Goal: Obtain resource: Download file/media

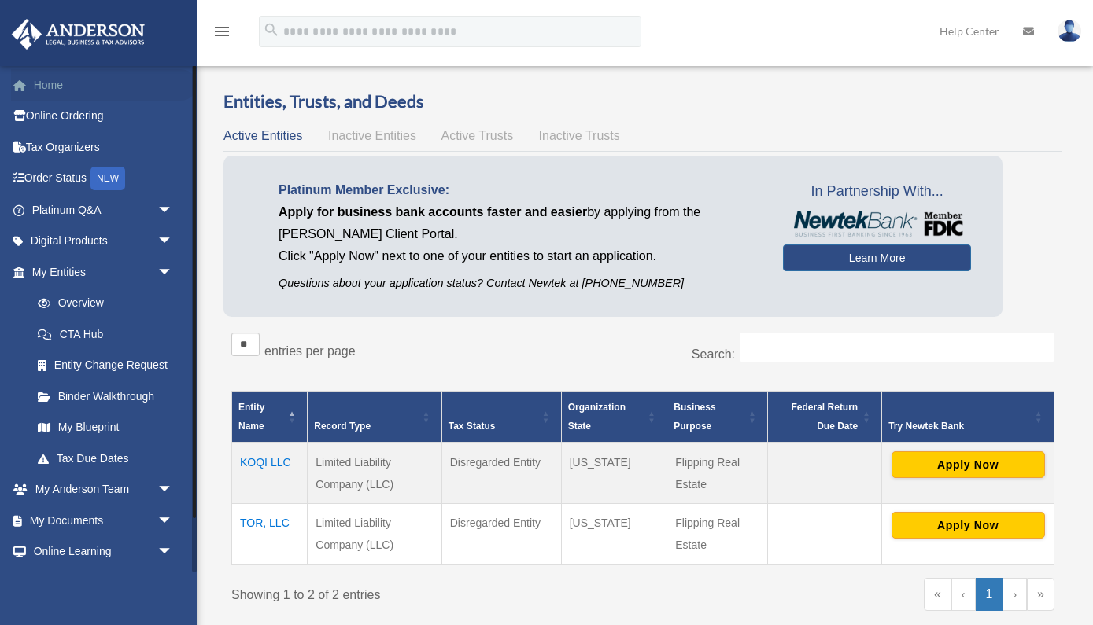
scroll to position [149, 0]
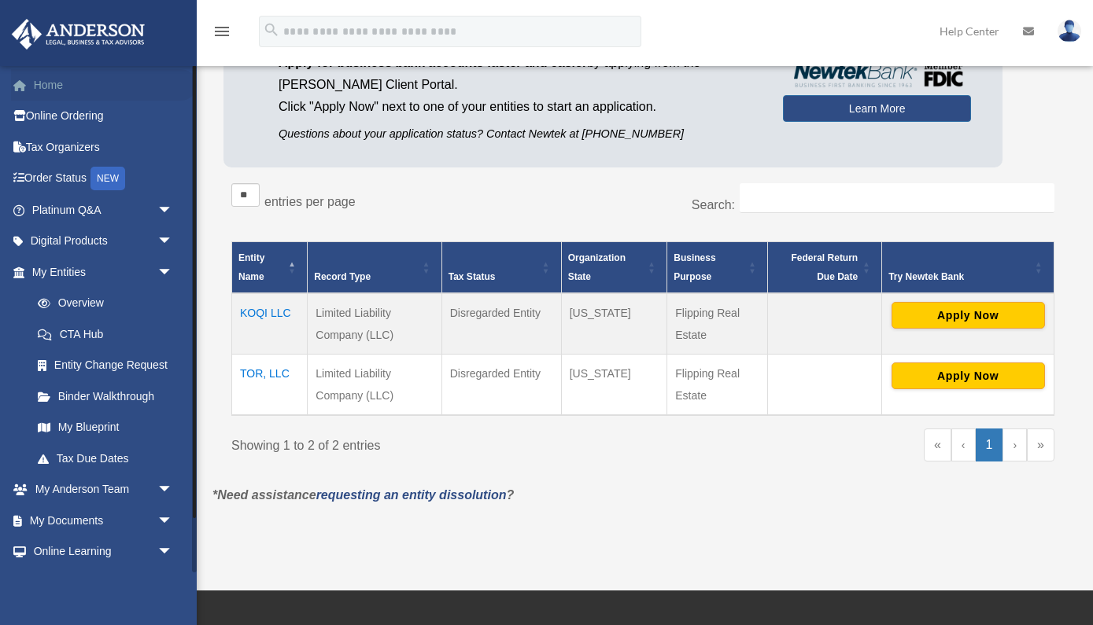
click at [52, 87] on link "Home" at bounding box center [104, 84] width 186 height 31
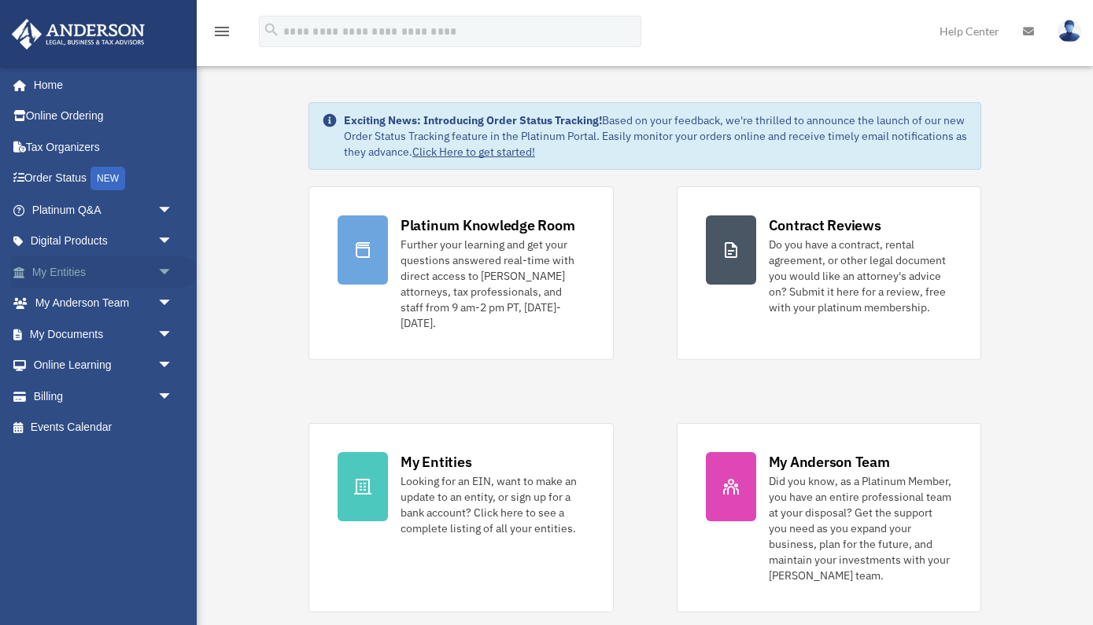
click at [147, 273] on link "My Entities arrow_drop_down" at bounding box center [104, 271] width 186 height 31
click at [168, 269] on span "arrow_drop_down" at bounding box center [172, 272] width 31 height 32
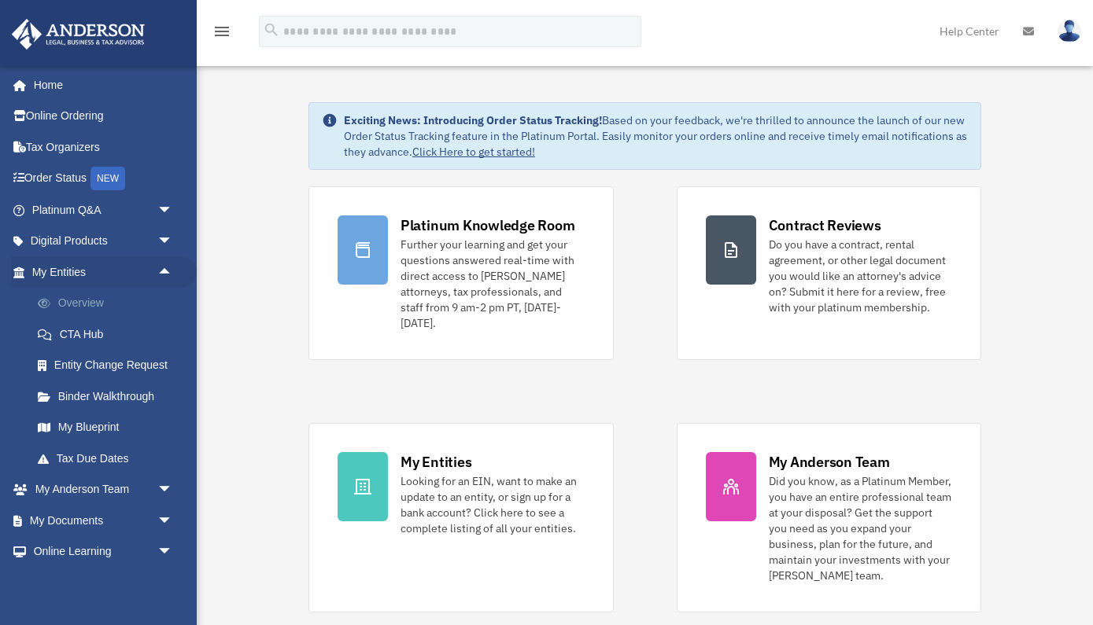
click at [88, 306] on link "Overview" at bounding box center [109, 303] width 175 height 31
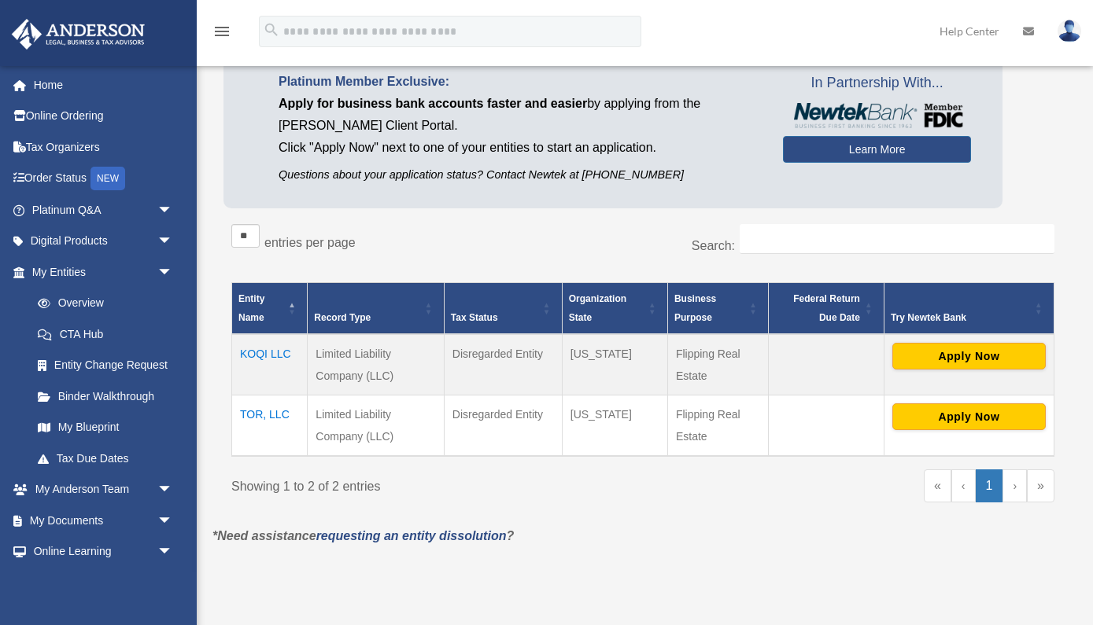
scroll to position [113, 0]
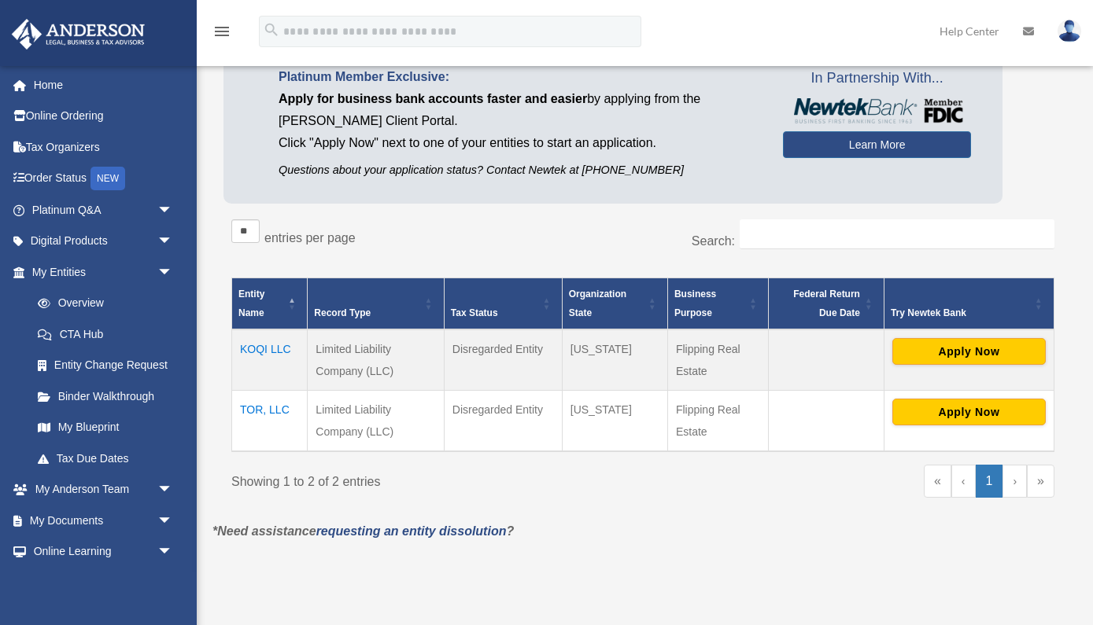
click at [276, 351] on td "KOQI LLC" at bounding box center [270, 360] width 76 height 61
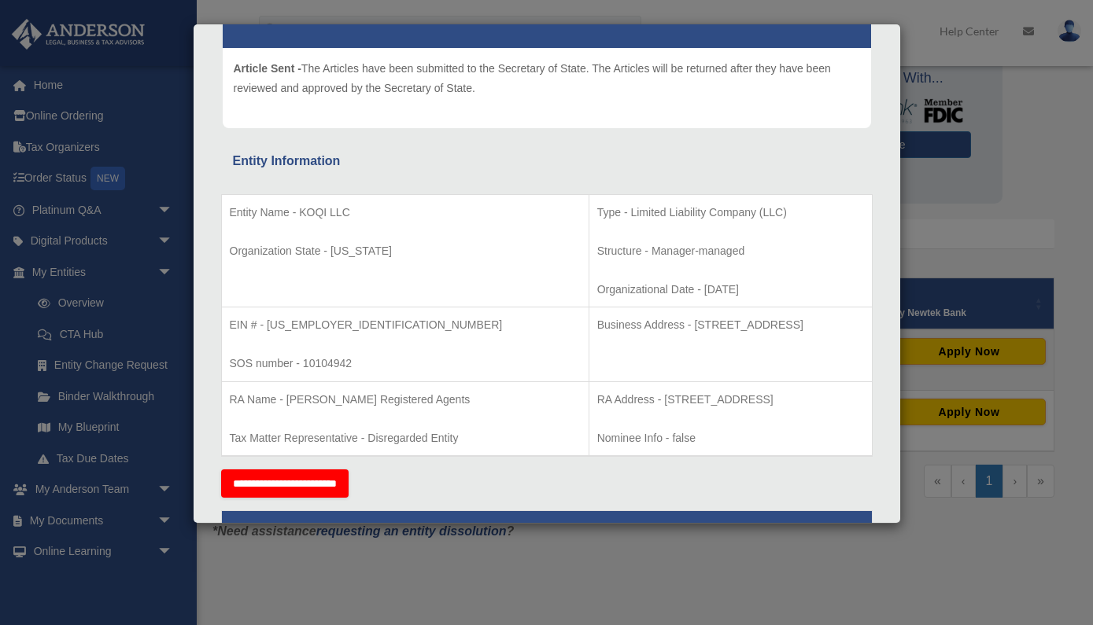
scroll to position [0, 0]
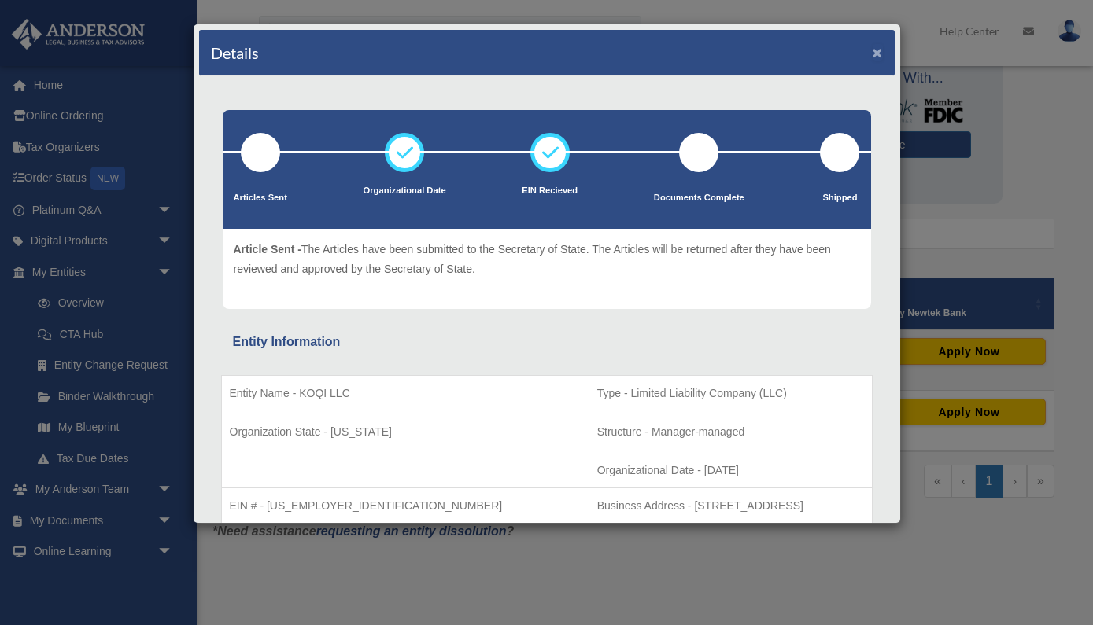
click at [876, 55] on button "×" at bounding box center [877, 52] width 10 height 17
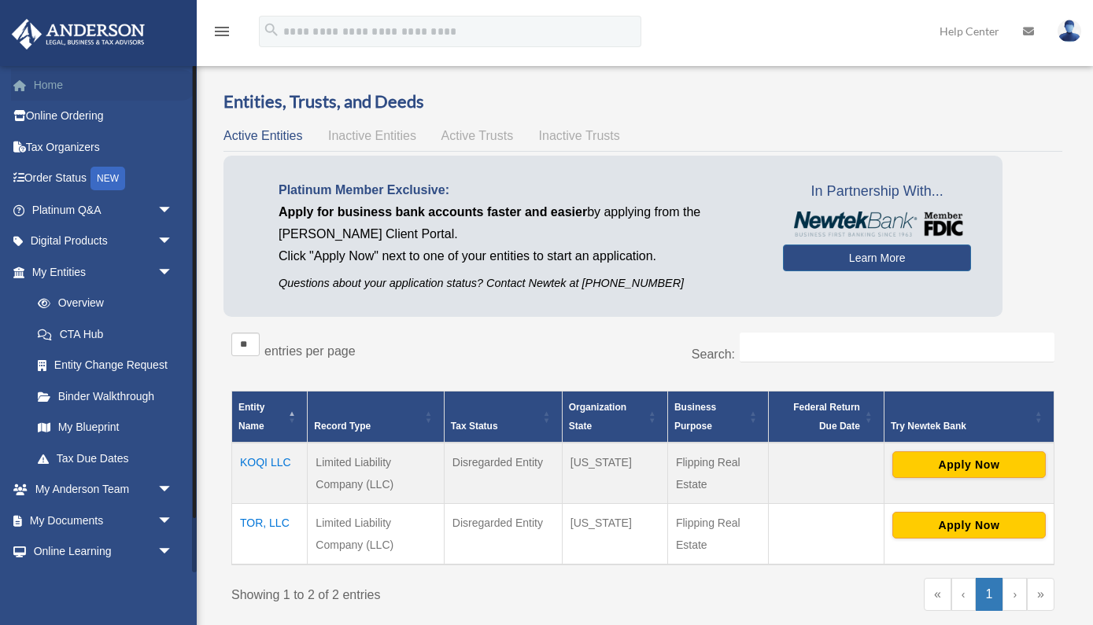
click at [62, 86] on link "Home" at bounding box center [104, 84] width 186 height 31
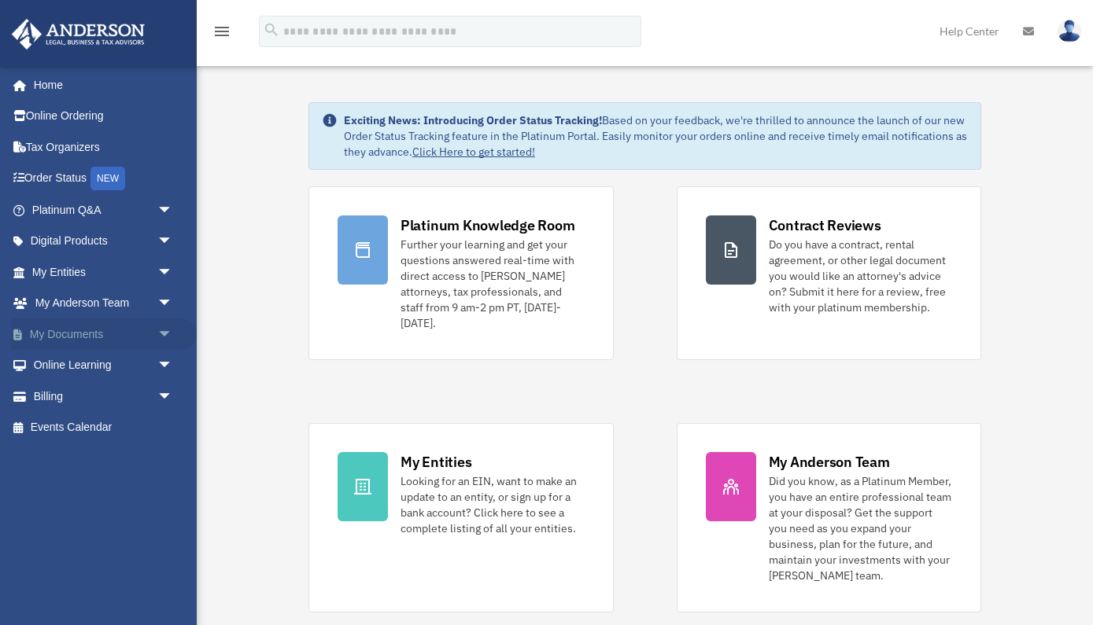
click at [157, 332] on span "arrow_drop_down" at bounding box center [172, 335] width 31 height 32
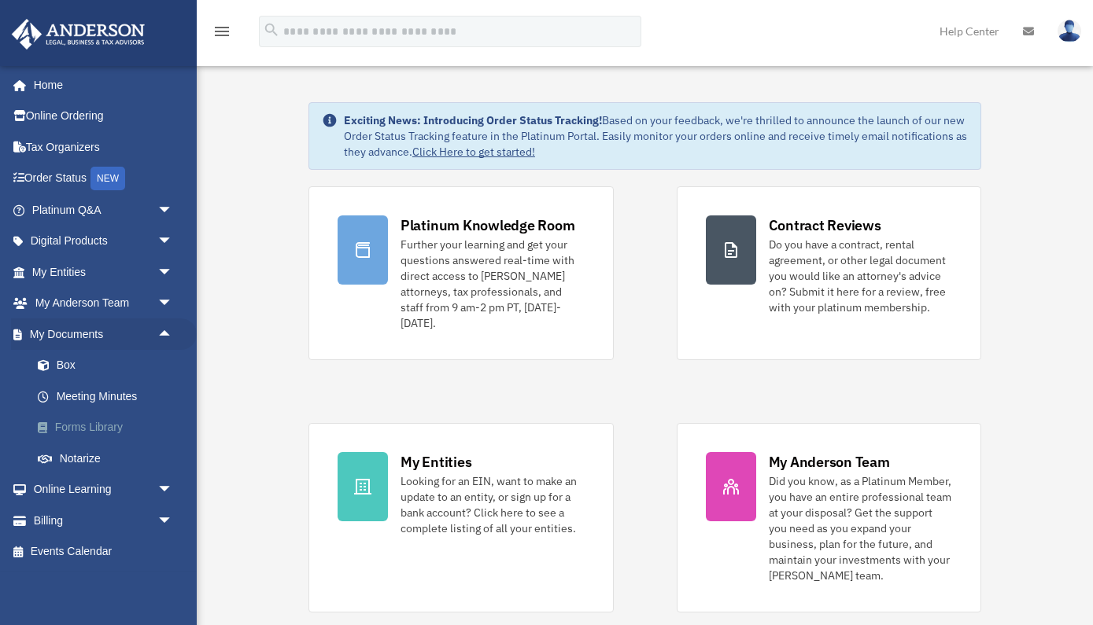
click at [115, 426] on link "Forms Library" at bounding box center [109, 427] width 175 height 31
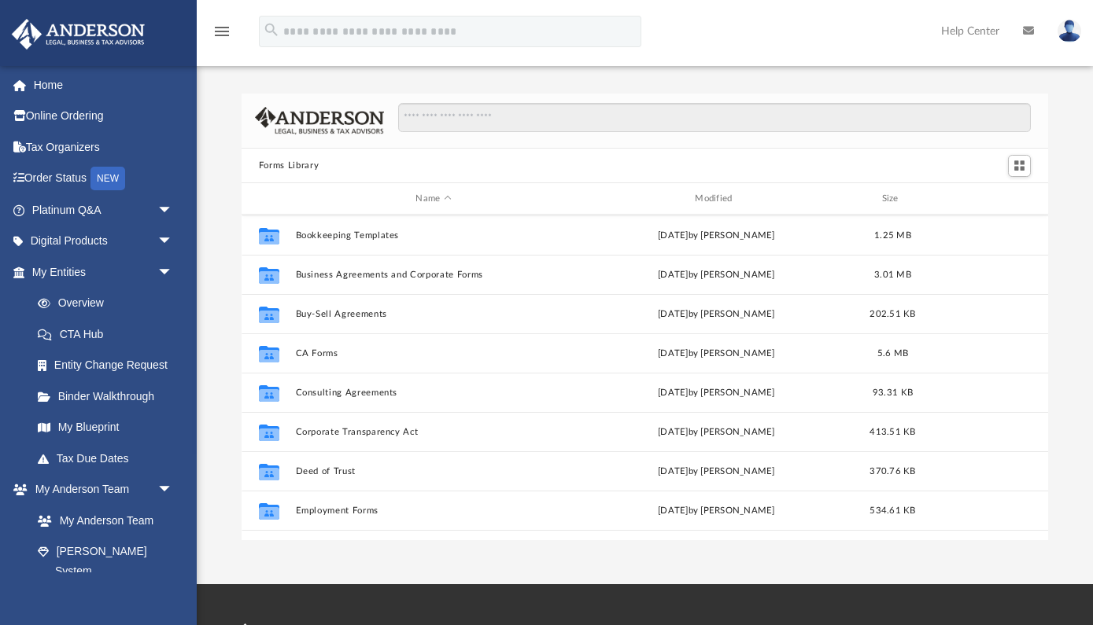
scroll to position [164, 0]
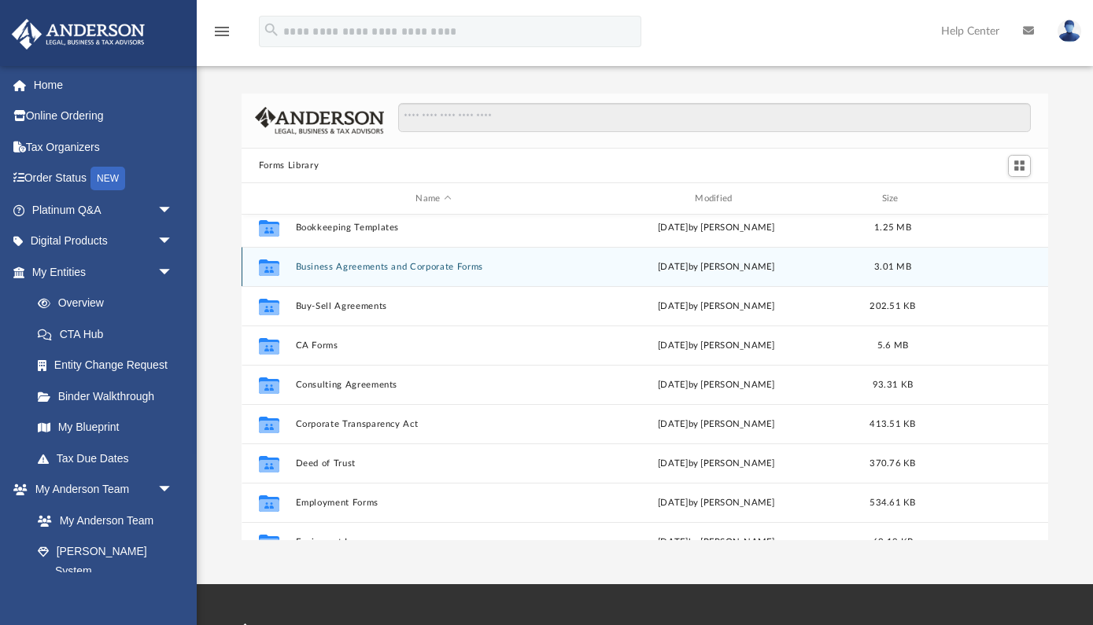
click at [474, 265] on button "Business Agreements and Corporate Forms" at bounding box center [433, 267] width 276 height 10
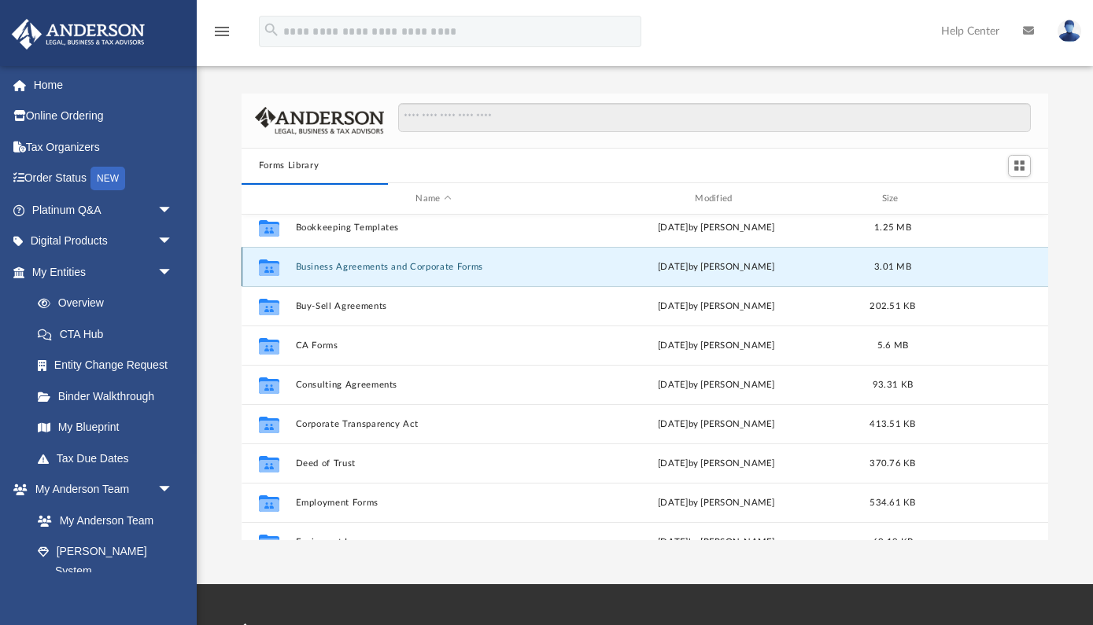
click at [407, 267] on button "Business Agreements and Corporate Forms" at bounding box center [433, 267] width 276 height 10
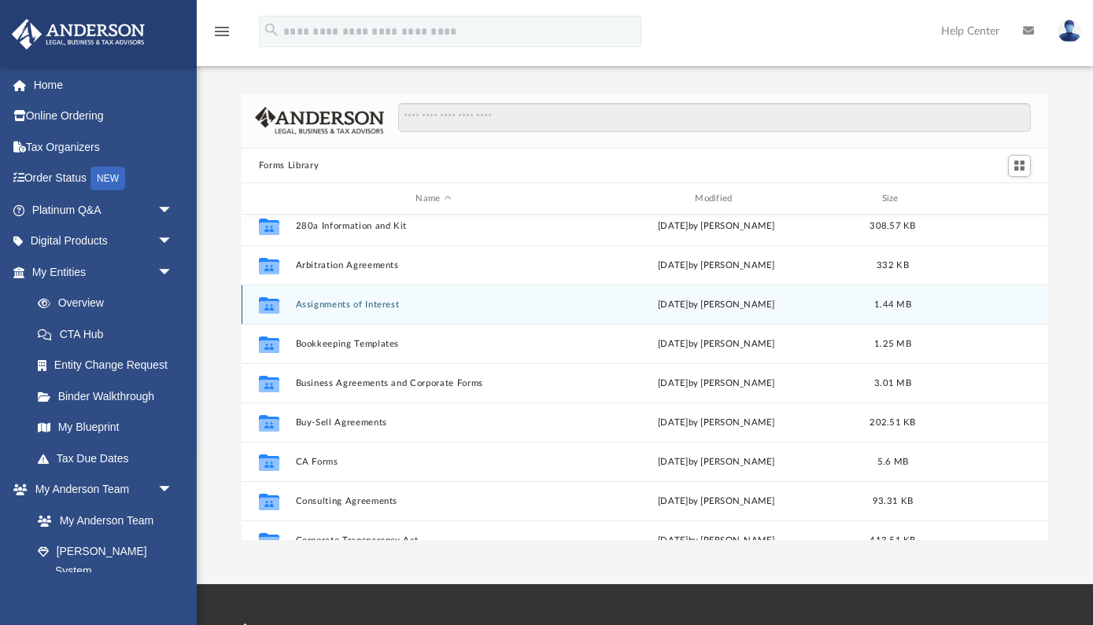
scroll to position [53, 0]
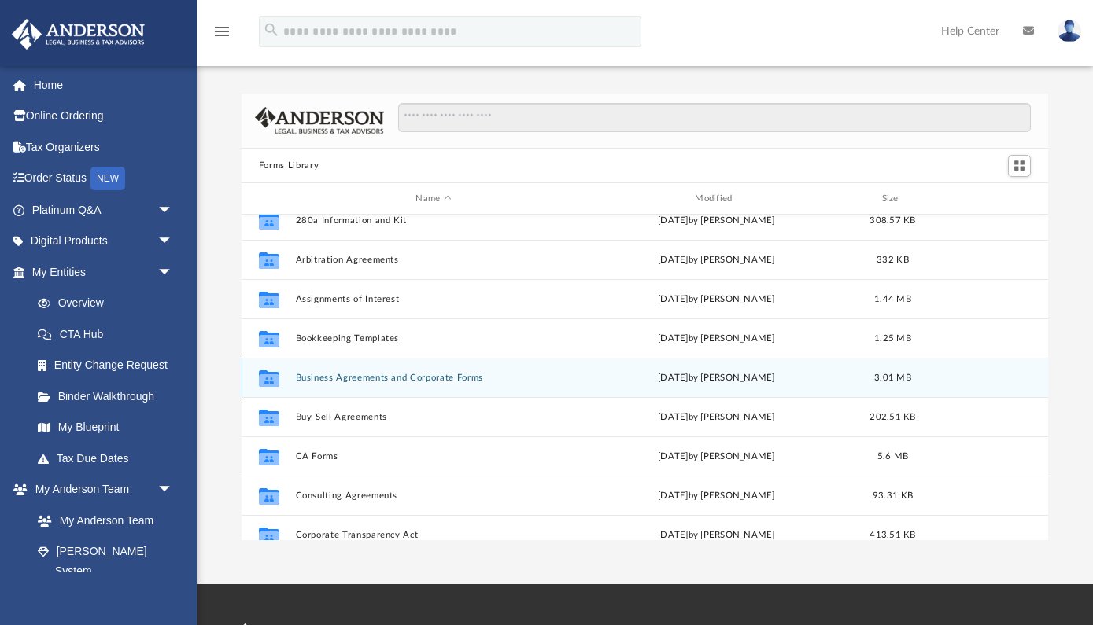
click at [419, 382] on div "Collaborated Folder Business Agreements and Corporate Forms [DATE] by [PERSON_N…" at bounding box center [644, 377] width 806 height 39
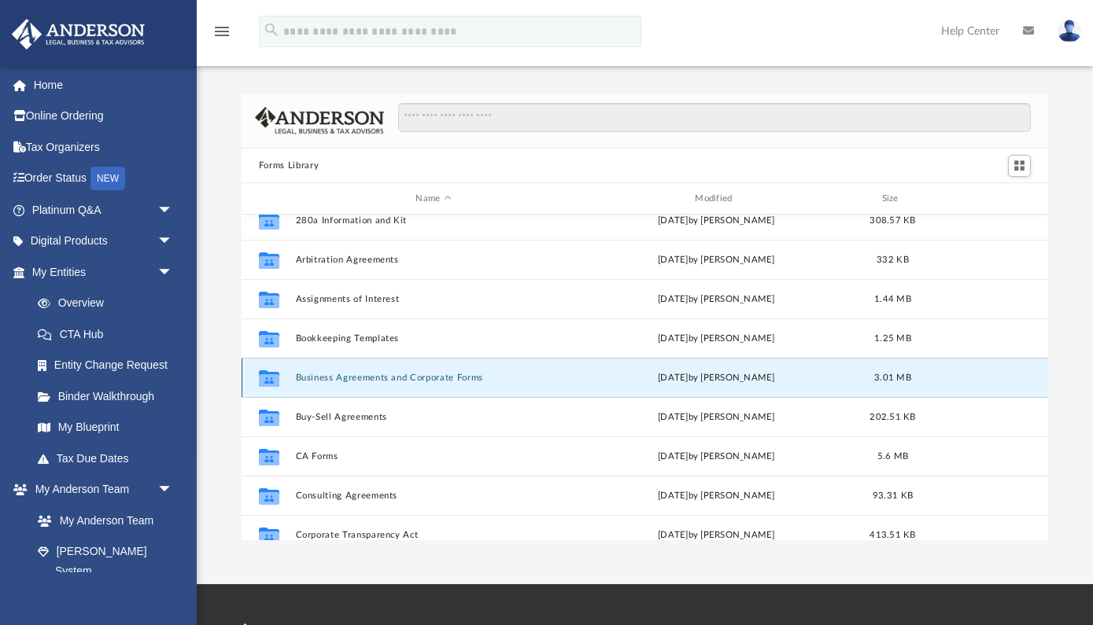
click at [396, 376] on button "Business Agreements and Corporate Forms" at bounding box center [433, 378] width 276 height 10
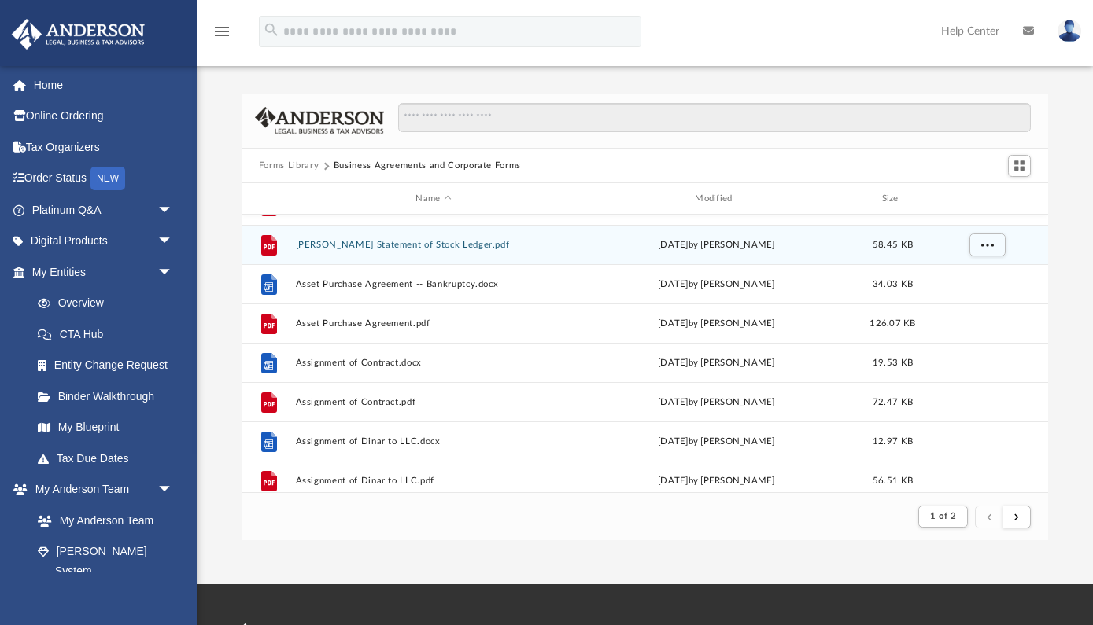
scroll to position [148, 0]
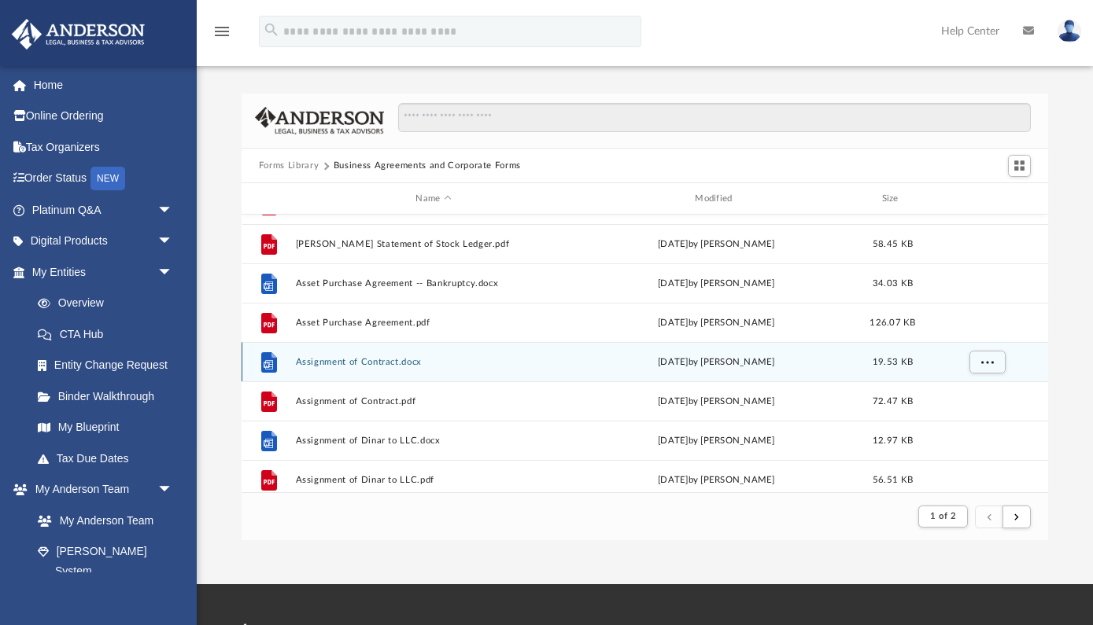
click at [386, 363] on button "Assignment of Contract.docx" at bounding box center [433, 362] width 276 height 10
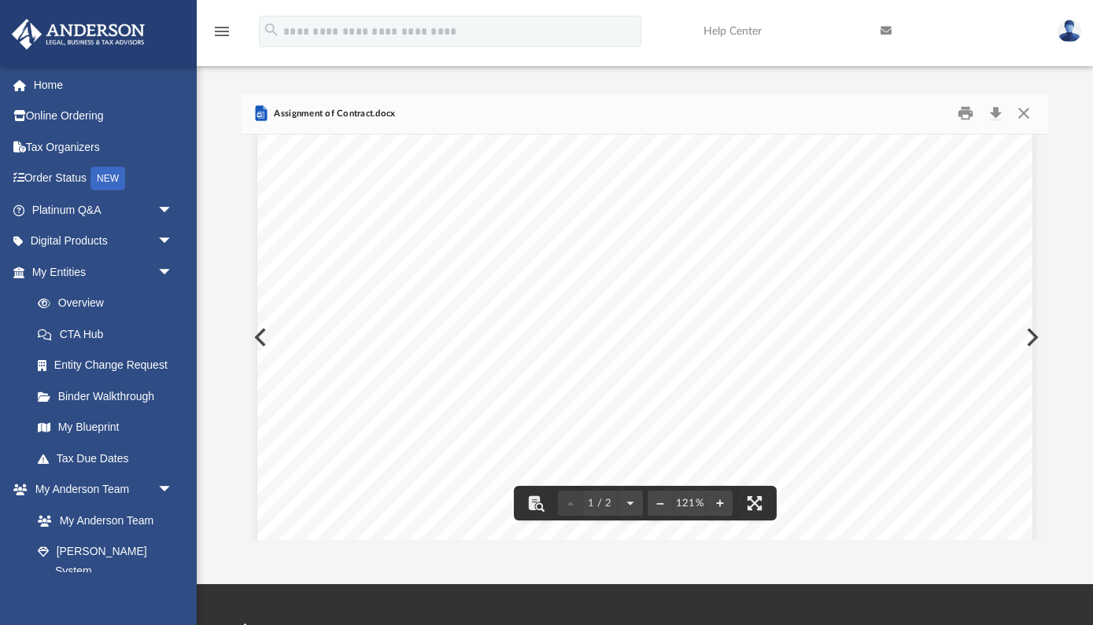
scroll to position [73, 0]
click at [1024, 114] on button "Close" at bounding box center [1023, 113] width 28 height 24
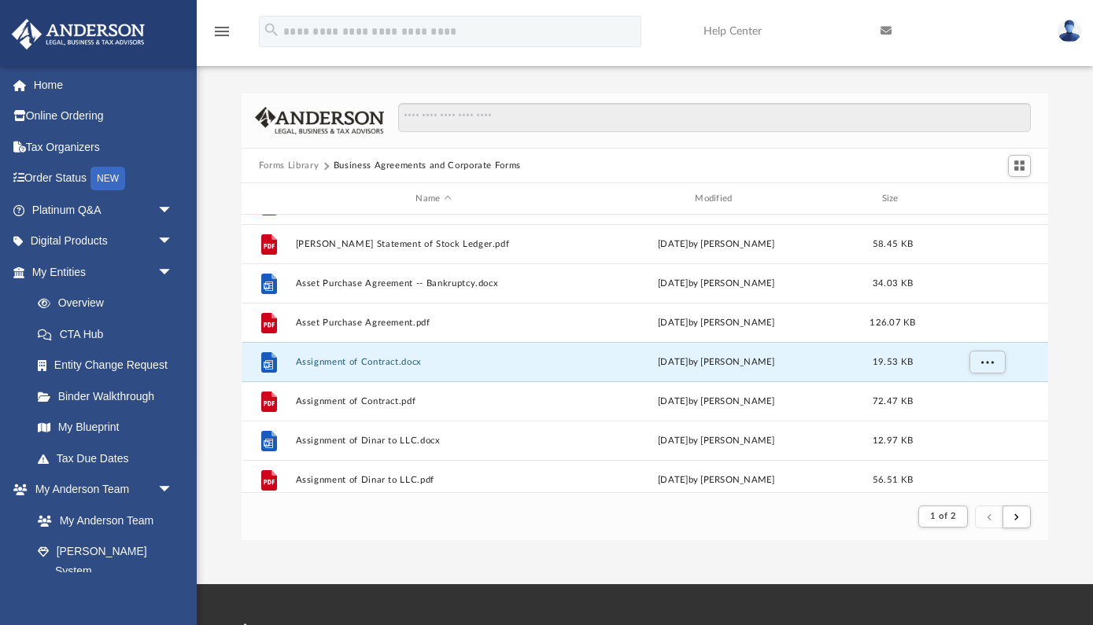
click at [300, 164] on button "Forms Library" at bounding box center [289, 166] width 60 height 14
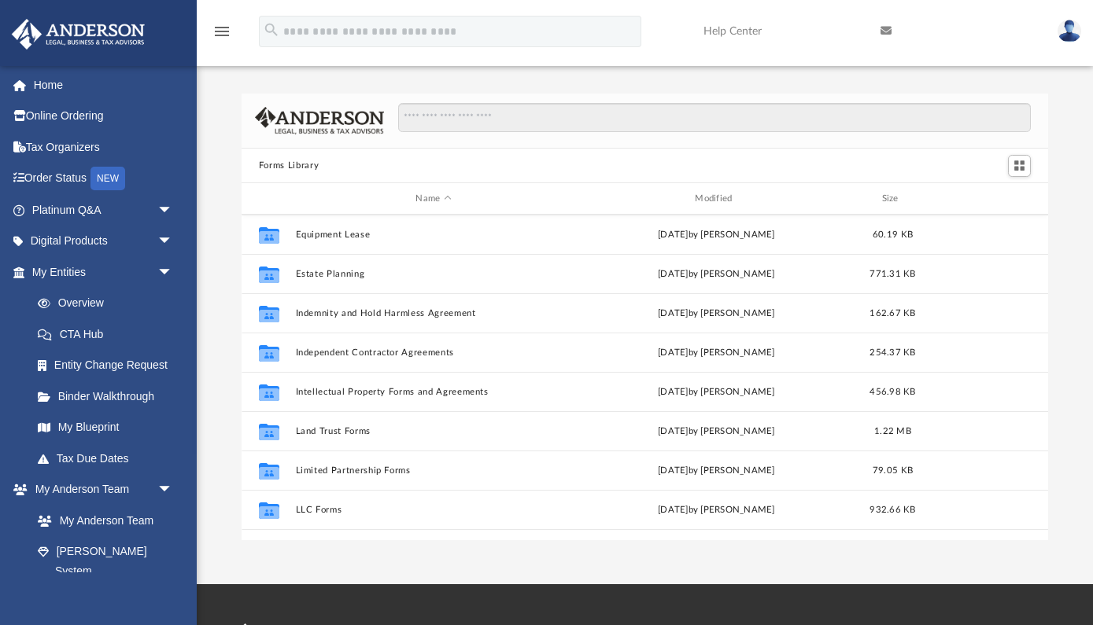
scroll to position [477, 0]
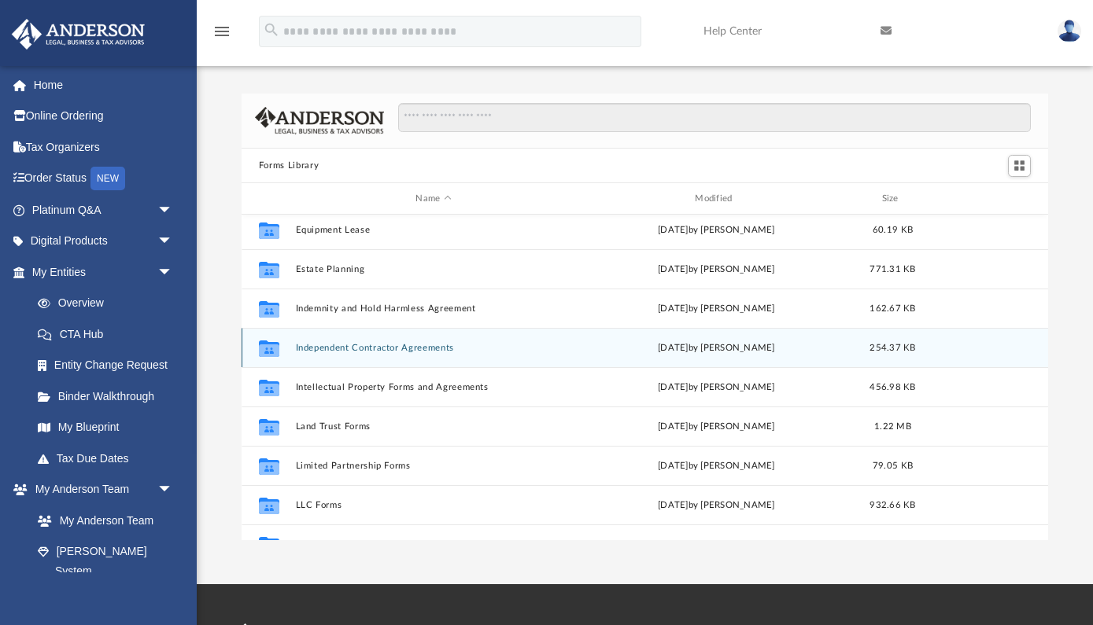
click at [424, 351] on button "Independent Contractor Agreements" at bounding box center [433, 348] width 276 height 10
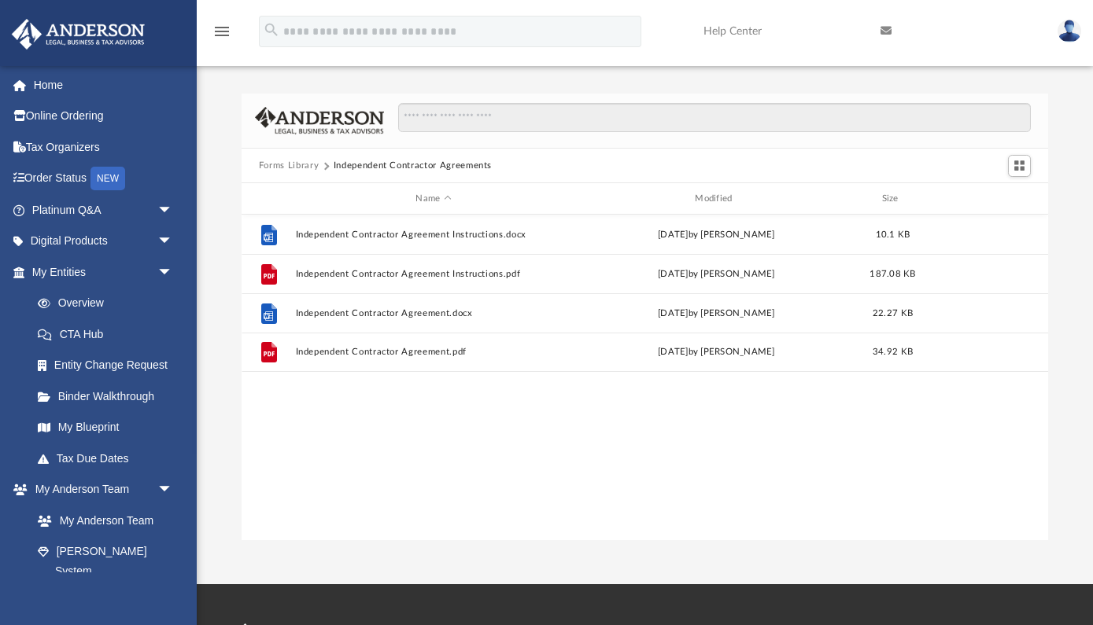
scroll to position [0, 0]
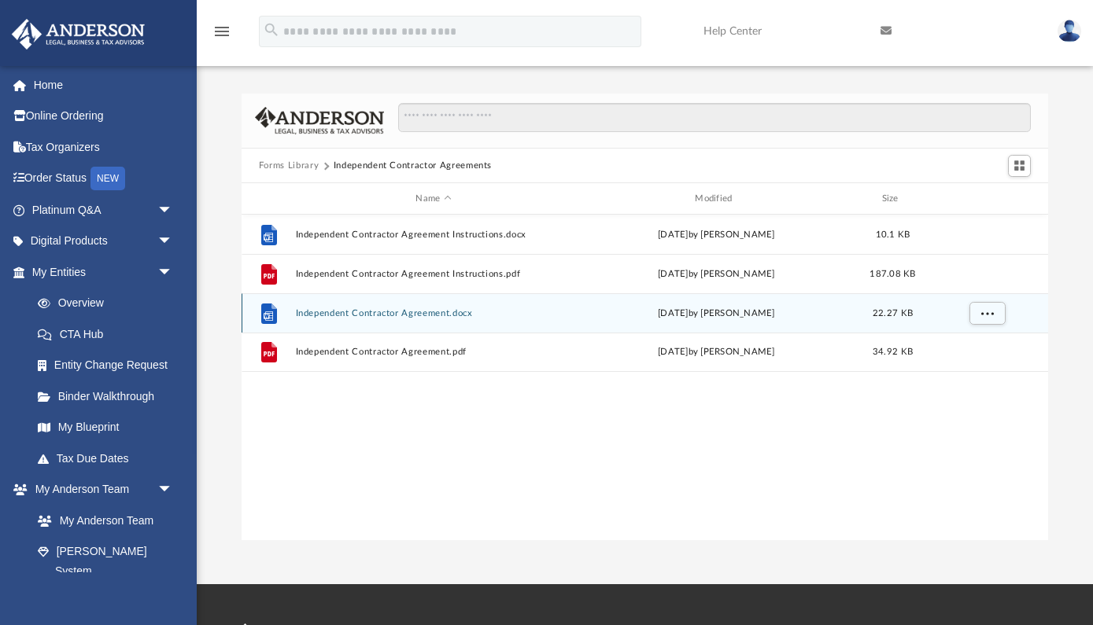
click at [417, 314] on button "Independent Contractor Agreement.docx" at bounding box center [433, 313] width 276 height 10
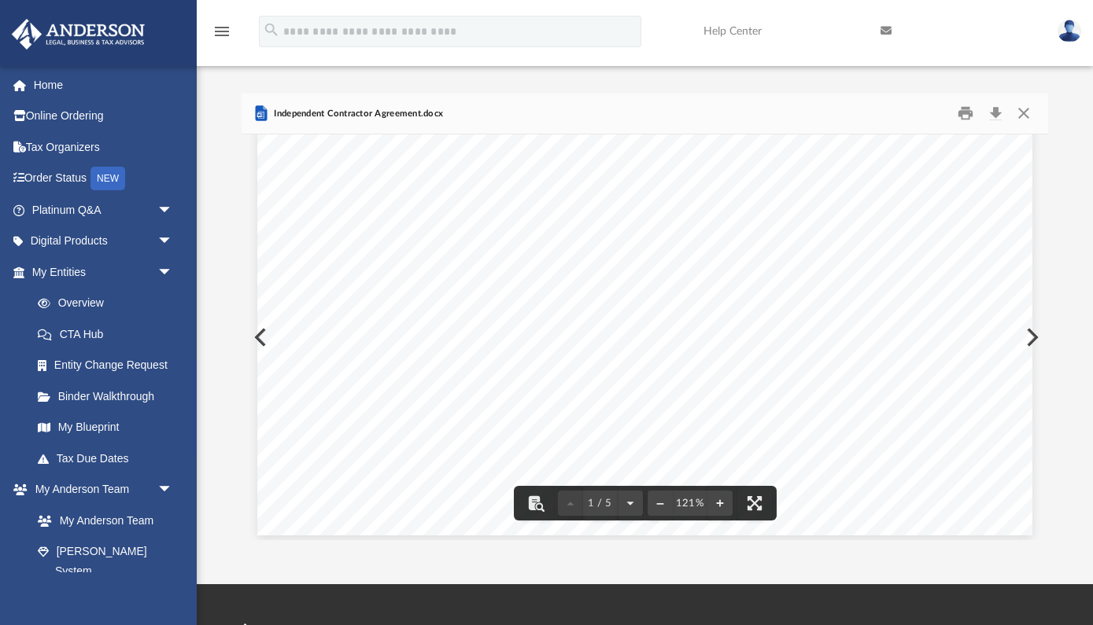
scroll to position [622, 0]
